Goal: Information Seeking & Learning: Learn about a topic

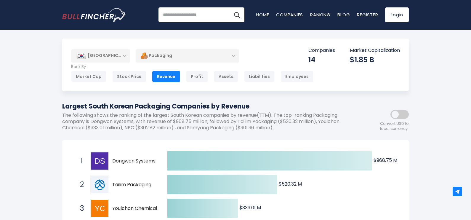
click at [116, 57] on div "[GEOGRAPHIC_DATA]" at bounding box center [100, 55] width 59 height 13
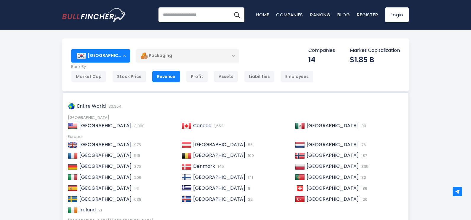
click at [116, 57] on div "[GEOGRAPHIC_DATA]" at bounding box center [100, 55] width 59 height 13
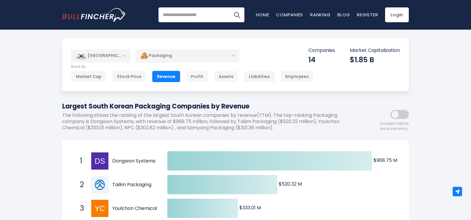
click at [164, 55] on div "Packaging" at bounding box center [188, 56] width 104 height 14
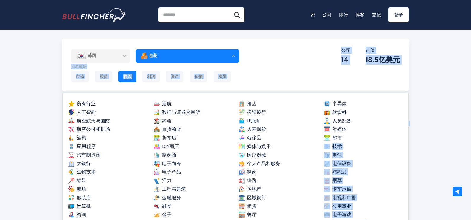
drag, startPoint x: 409, startPoint y: 131, endPoint x: 406, endPoint y: 140, distance: 9.3
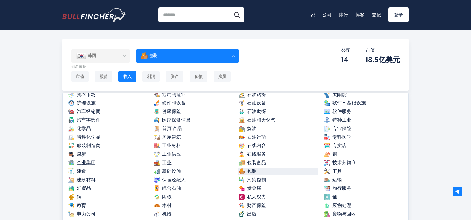
scroll to position [210, 0]
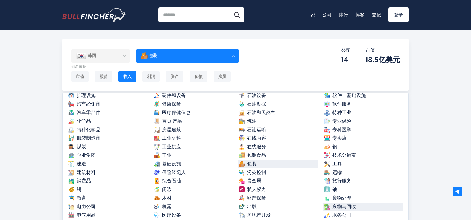
click at [336, 206] on font "废物与回收" at bounding box center [344, 206] width 24 height 7
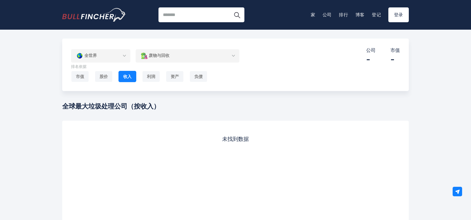
click at [206, 56] on div "废物与回收" at bounding box center [188, 56] width 104 height 14
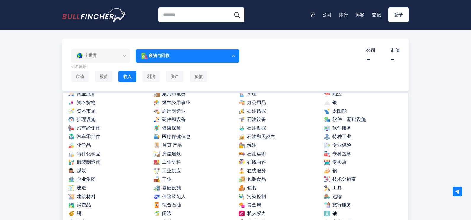
scroll to position [203, 0]
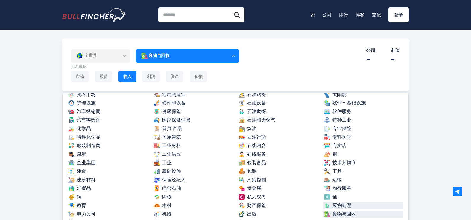
click at [343, 206] on font "废物处理" at bounding box center [341, 205] width 19 height 7
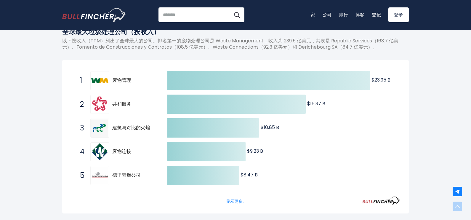
scroll to position [116, 0]
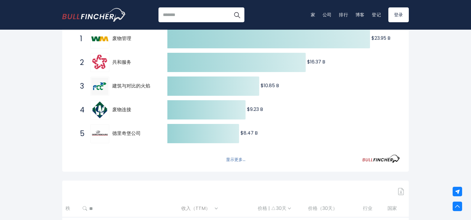
click at [241, 158] on font "显示更多..." at bounding box center [235, 159] width 19 height 6
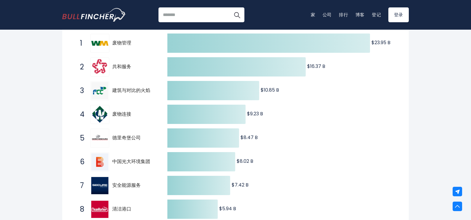
scroll to position [0, 0]
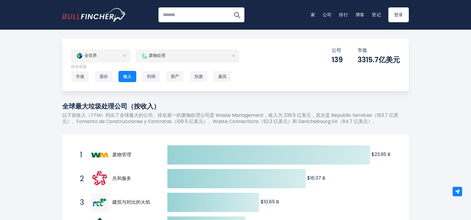
click at [121, 54] on div "全世界" at bounding box center [100, 56] width 59 height 14
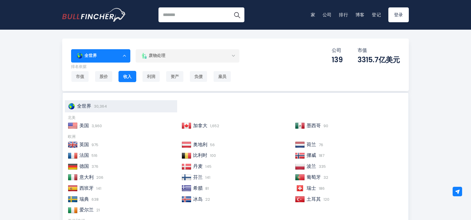
click at [106, 104] on font "30,364" at bounding box center [100, 106] width 13 height 6
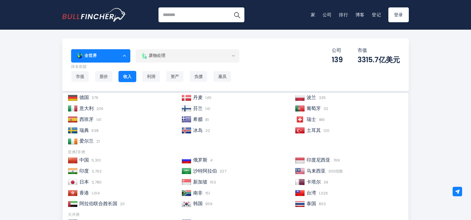
scroll to position [91, 0]
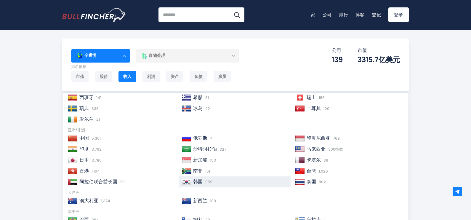
click at [199, 182] on font "韩国" at bounding box center [197, 181] width 9 height 7
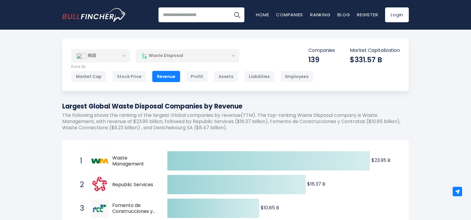
click at [184, 57] on div "Waste Disposal" at bounding box center [188, 56] width 104 height 14
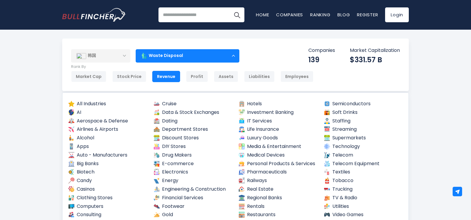
click at [233, 57] on div "Waste Disposal" at bounding box center [188, 56] width 104 height 14
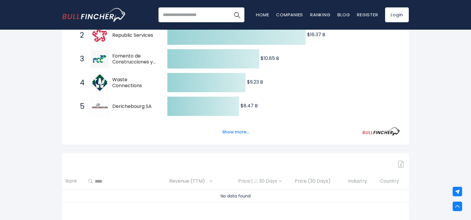
scroll to position [114, 0]
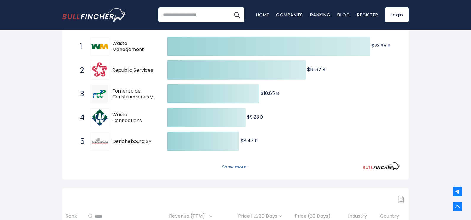
click at [241, 171] on button "Show more..." at bounding box center [236, 167] width 34 height 10
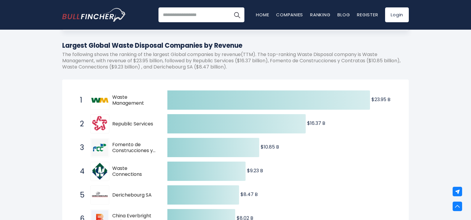
scroll to position [0, 0]
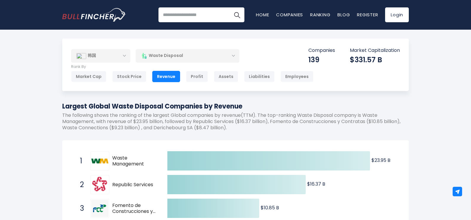
click at [125, 53] on div "韩国" at bounding box center [100, 55] width 59 height 13
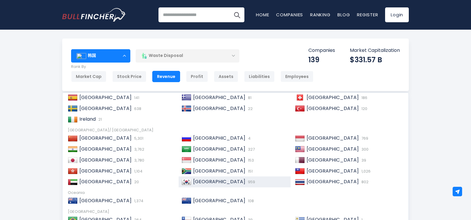
click at [125, 53] on div "韩国" at bounding box center [100, 55] width 59 height 13
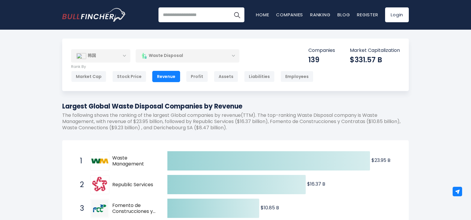
click at [231, 55] on div "Waste Disposal" at bounding box center [188, 56] width 104 height 14
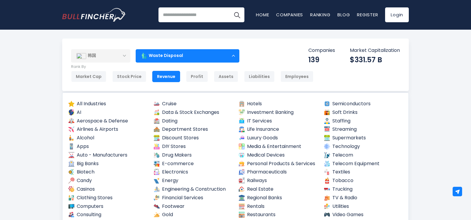
click at [124, 56] on div "韩国" at bounding box center [100, 55] width 59 height 13
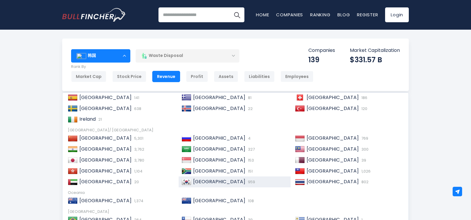
click at [219, 181] on span "[GEOGRAPHIC_DATA]" at bounding box center [219, 181] width 52 height 7
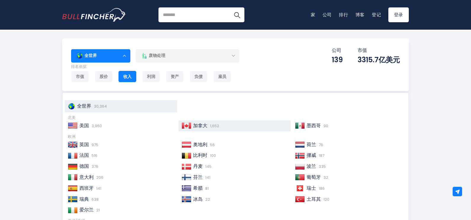
click at [185, 124] on img at bounding box center [187, 126] width 10 height 6
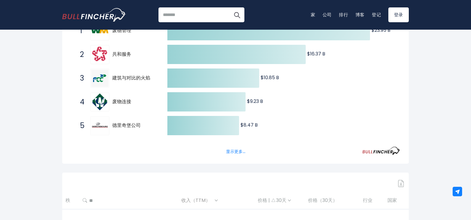
scroll to position [164, 0]
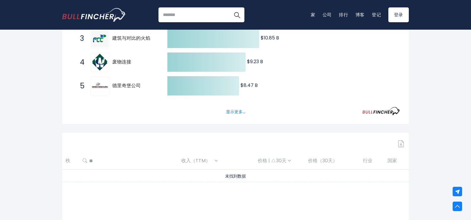
drag, startPoint x: 465, startPoint y: 106, endPoint x: 460, endPoint y: 37, distance: 69.8
click at [460, 37] on div "全世界 Entire World 30,364 North America" at bounding box center [235, 78] width 471 height 406
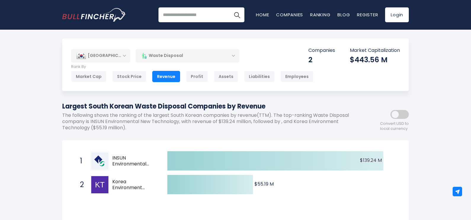
click at [229, 58] on div "Waste Disposal" at bounding box center [188, 56] width 104 height 14
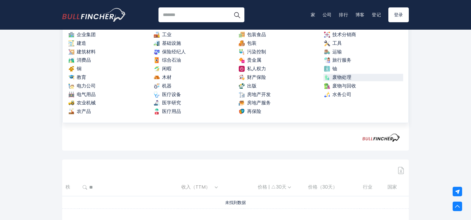
scroll to position [119, 0]
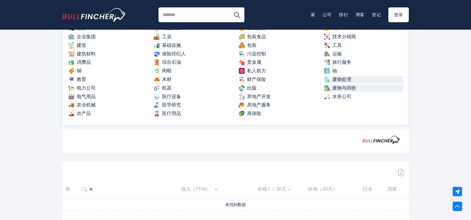
click at [377, 89] on link "废物与回收" at bounding box center [364, 87] width 80 height 7
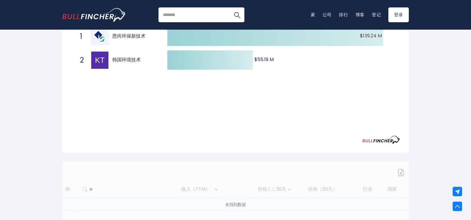
scroll to position [0, 0]
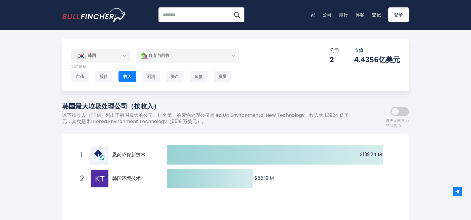
click at [213, 55] on div "废弃与回收" at bounding box center [188, 56] width 104 height 14
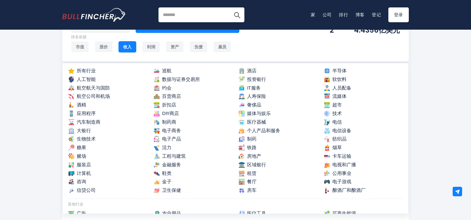
scroll to position [3, 0]
click at [340, 138] on font "纺织品" at bounding box center [339, 139] width 14 height 7
